Goal: Find specific page/section: Find specific page/section

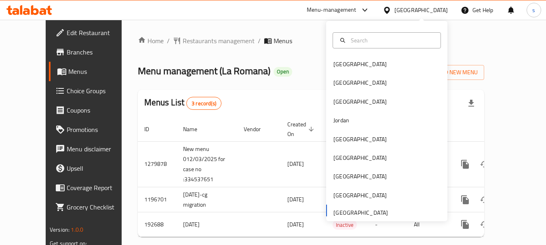
click at [27, 10] on icon at bounding box center [29, 10] width 46 height 10
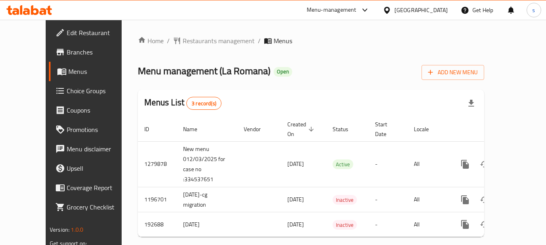
click at [30, 12] on icon at bounding box center [29, 10] width 46 height 10
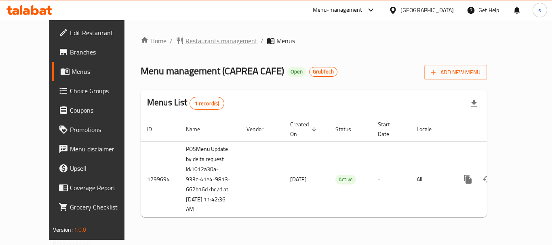
click at [191, 41] on span "Restaurants management" at bounding box center [222, 41] width 72 height 10
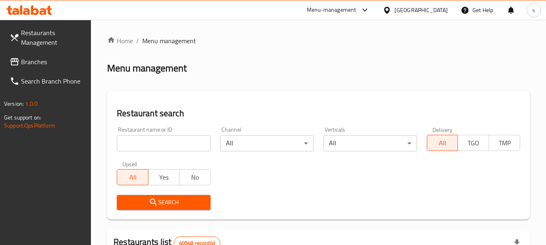
click at [153, 144] on input "search" at bounding box center [163, 143] width 93 height 16
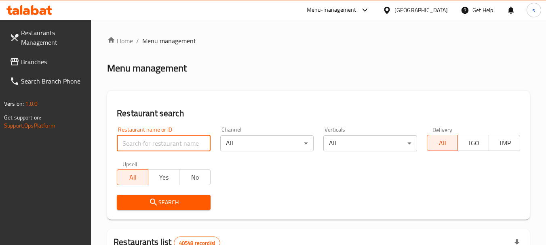
paste input "701431"
type input "701431"
click at [161, 199] on span "Search" at bounding box center [163, 203] width 80 height 10
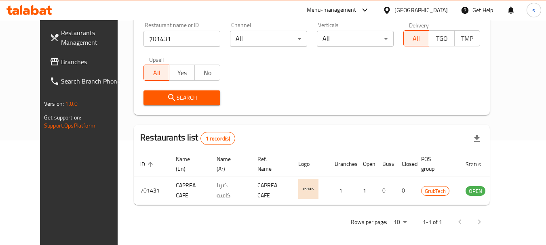
scroll to position [108, 0]
